Goal: Task Accomplishment & Management: Manage account settings

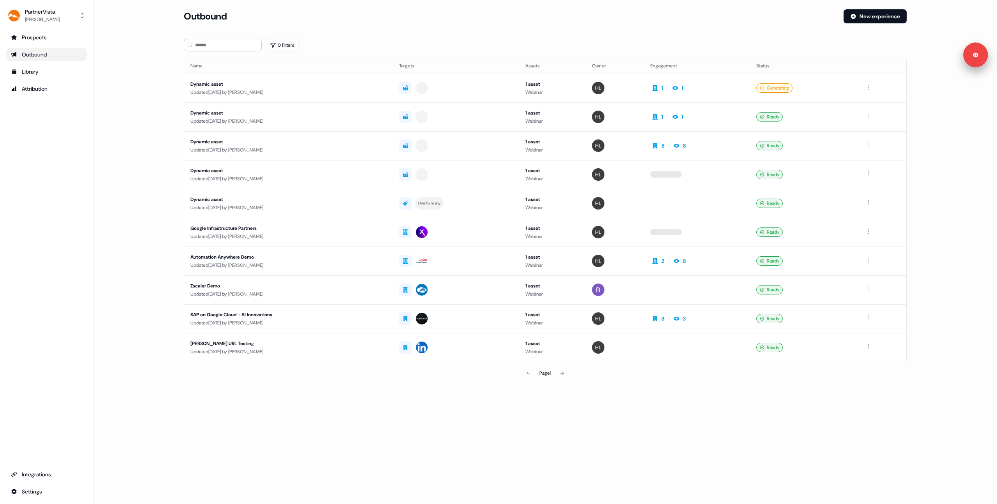
click at [135, 98] on main "Loading... Outbound New experience 0 Filters Name Targets Assets Owner Engageme…" at bounding box center [544, 205] width 903 height 393
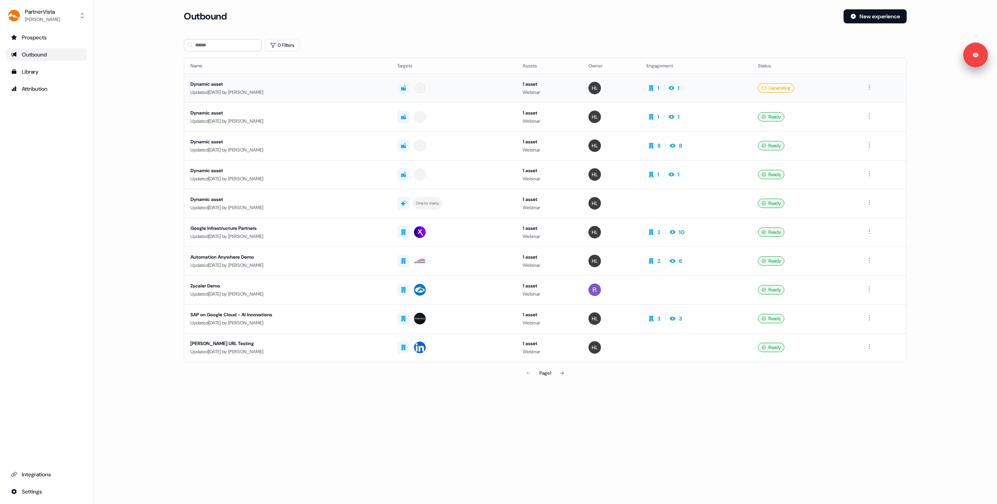
click at [306, 95] on div "Updated 3 days ago by Hondo Lewis" at bounding box center [287, 92] width 194 height 8
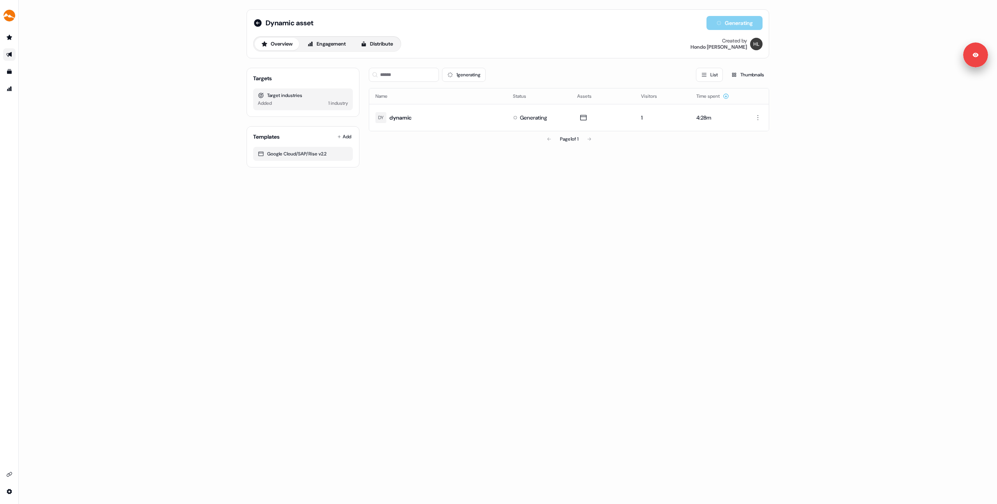
click at [533, 69] on div "1 generating List Thumbnails" at bounding box center [569, 75] width 400 height 14
click at [516, 120] on div "Generating" at bounding box center [530, 118] width 34 height 8
drag, startPoint x: 515, startPoint y: 118, endPoint x: 681, endPoint y: 65, distance: 173.9
click at [532, 115] on div "Generating" at bounding box center [530, 118] width 34 height 8
click at [720, 26] on div "Generating" at bounding box center [734, 23] width 56 height 14
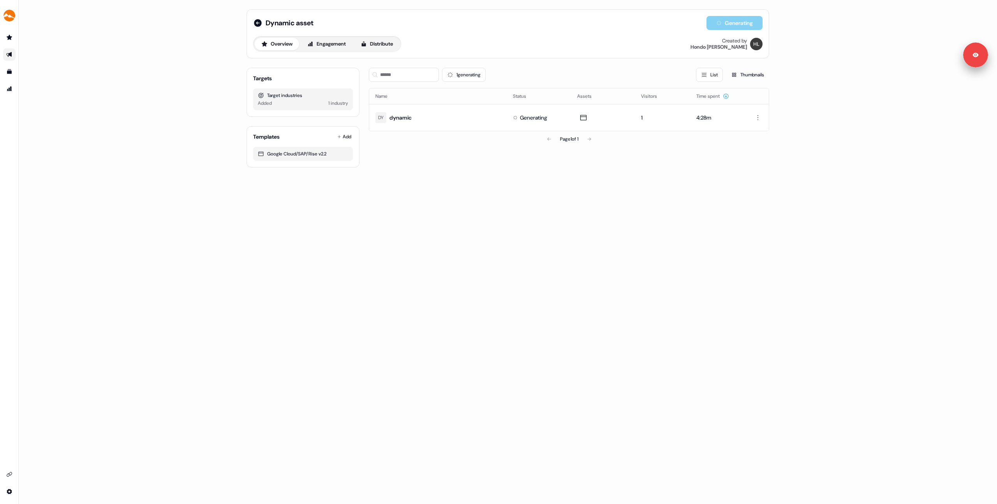
drag, startPoint x: 595, startPoint y: 72, endPoint x: 574, endPoint y: 70, distance: 21.2
click at [586, 69] on div "1 generating List Thumbnails" at bounding box center [569, 75] width 400 height 14
drag, startPoint x: 563, startPoint y: 61, endPoint x: 553, endPoint y: 56, distance: 11.7
click at [558, 60] on div "Generating asset" at bounding box center [582, 79] width 90 height 51
click at [509, 36] on div "Overview Engagement Distribute Created by Hondo Lewis" at bounding box center [507, 44] width 509 height 16
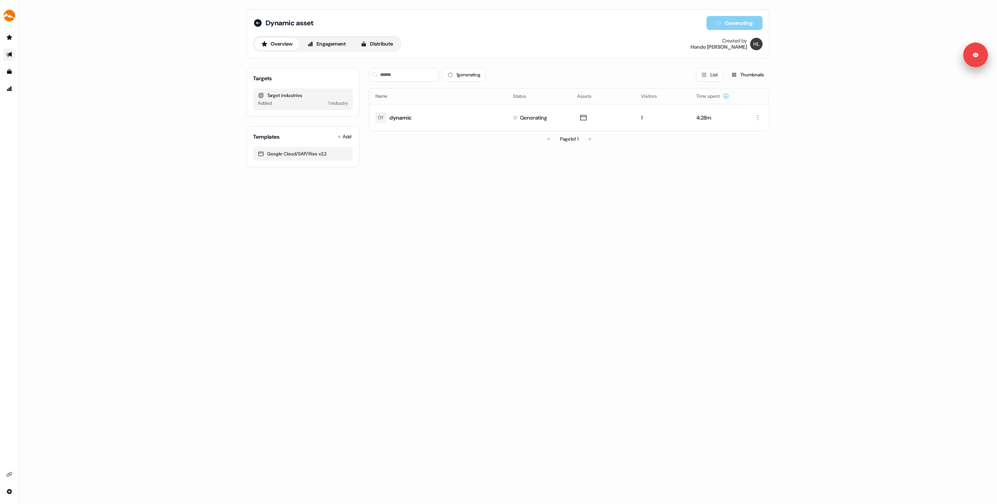
click at [108, 146] on div "Dynamic asset Generating Overview Engagement Distribute Created by Hondo Lewis …" at bounding box center [508, 252] width 978 height 504
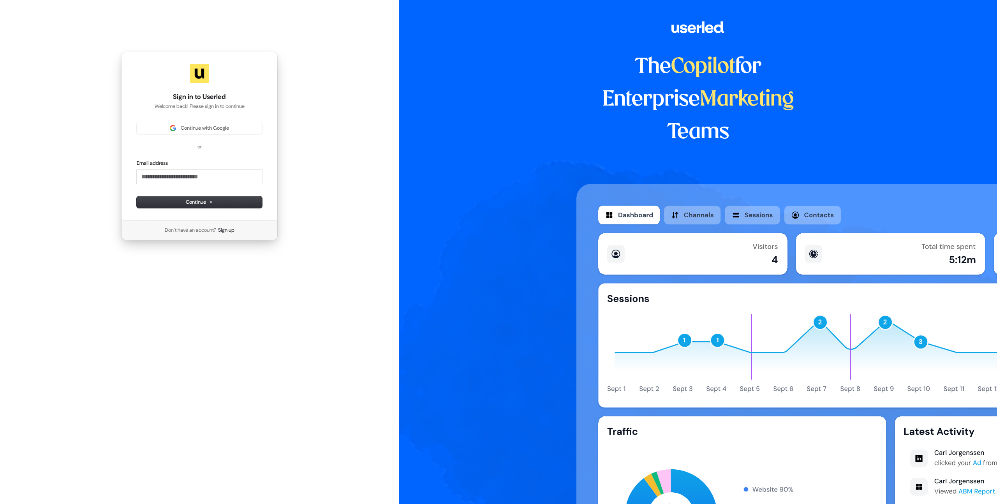
click at [58, 99] on div "Sign in to Userled Welcome back! Please sign in to continue Continue with Googl…" at bounding box center [199, 146] width 399 height 292
click at [609, 149] on div at bounding box center [875, 326] width 598 height 355
click at [304, 193] on div "Sign in to Userled Welcome back! Please sign in to continue Continue with Googl…" at bounding box center [199, 146] width 399 height 292
click at [92, 194] on div "Sign in to Userled Welcome back! Please sign in to continue Continue with Googl…" at bounding box center [199, 146] width 399 height 292
click at [204, 128] on span "Continue with Google" at bounding box center [205, 128] width 48 height 7
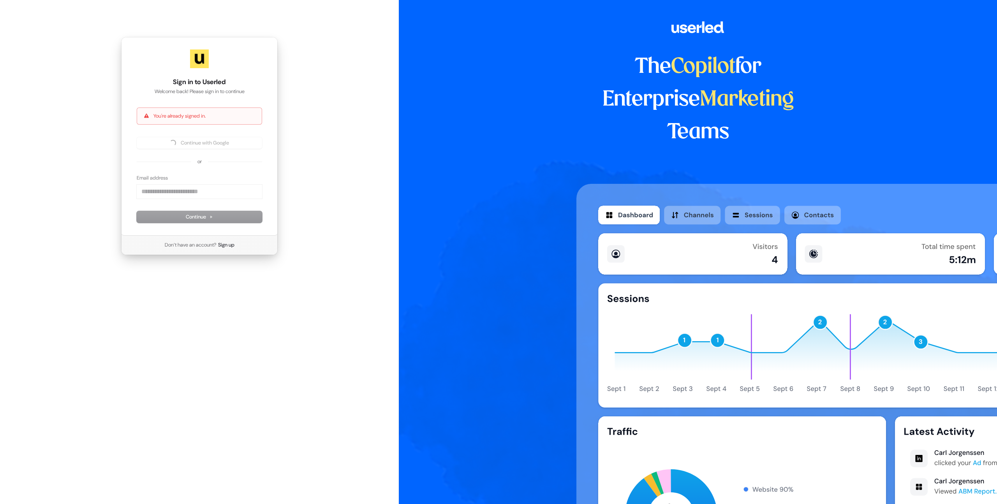
click at [328, 102] on div "Sign in to Userled Welcome back! Please sign in to continue You're already sign…" at bounding box center [199, 146] width 399 height 292
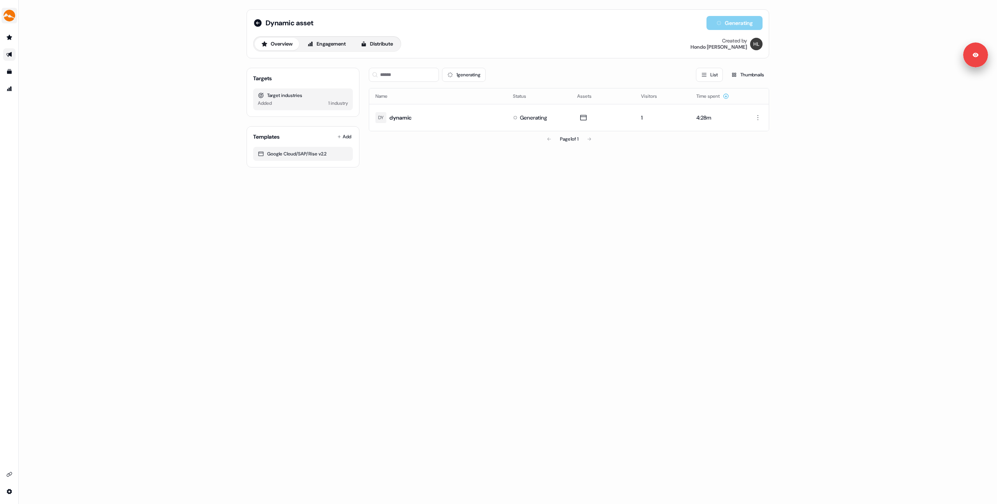
click at [6, 16] on img "side nav menu" at bounding box center [9, 15] width 12 height 12
drag, startPoint x: 24, startPoint y: 62, endPoint x: 29, endPoint y: 67, distance: 6.9
click at [24, 62] on div "Logout" at bounding box center [40, 65] width 74 height 14
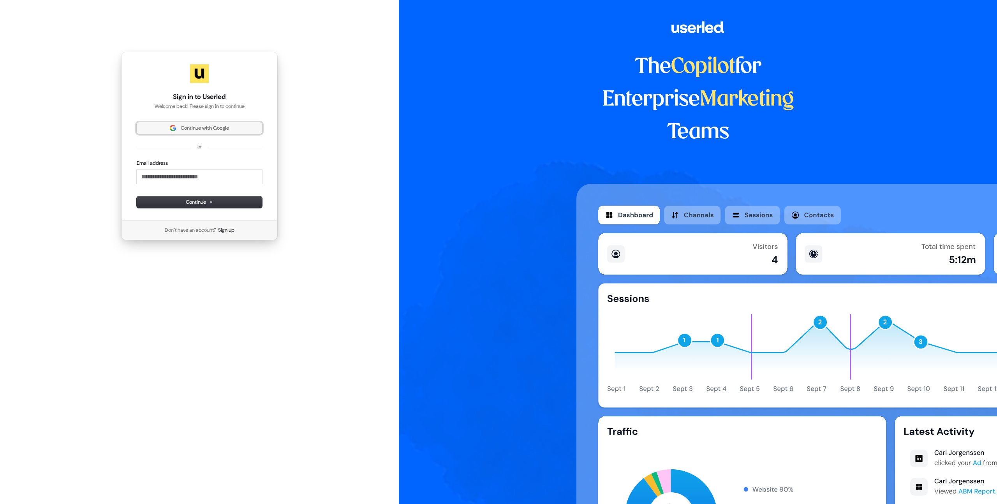
click at [194, 130] on span "Continue with Google" at bounding box center [205, 128] width 48 height 7
